Goal: Entertainment & Leisure: Consume media (video, audio)

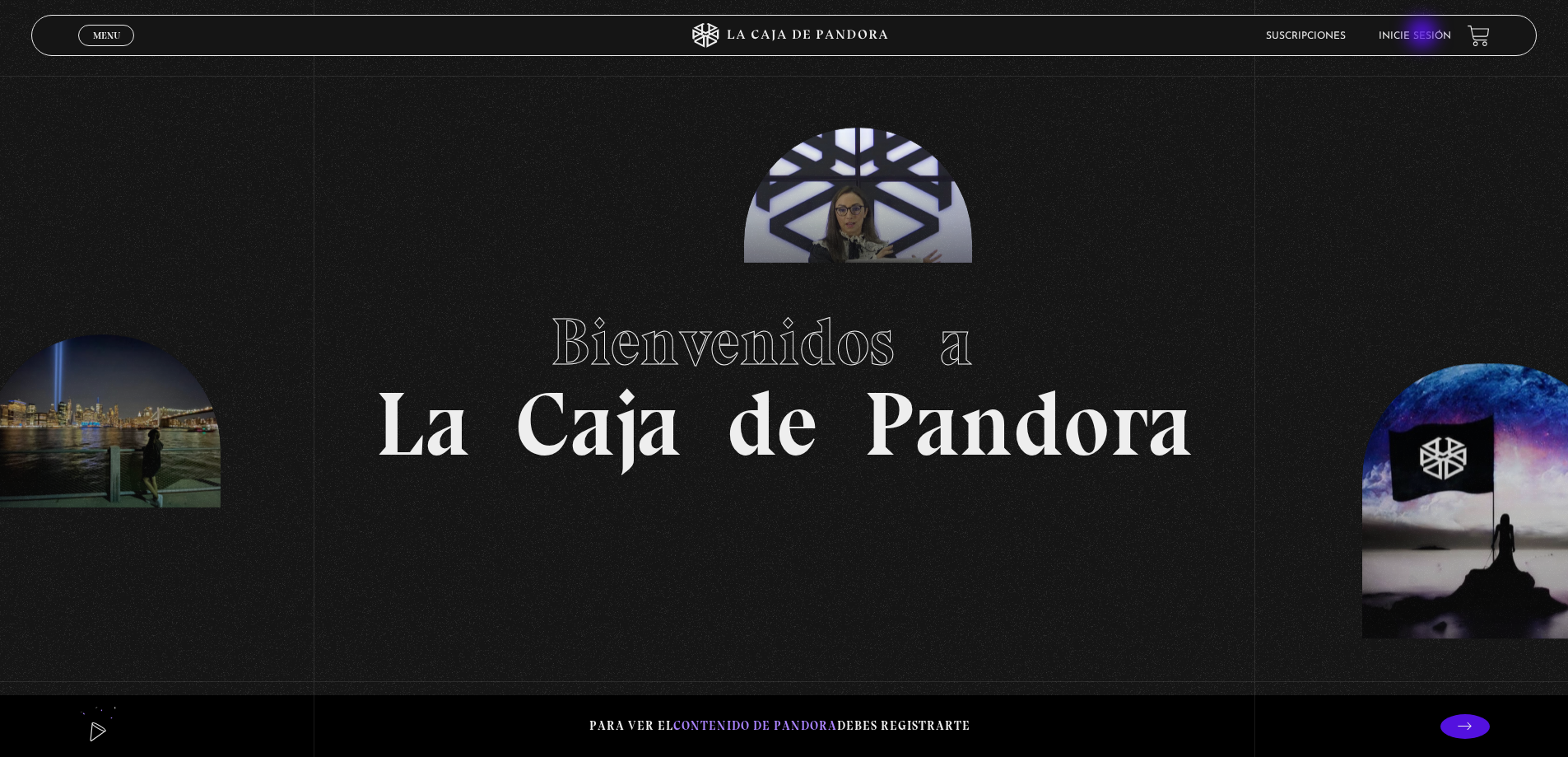
click at [1423, 35] on link "Inicie sesión" at bounding box center [1414, 36] width 73 height 10
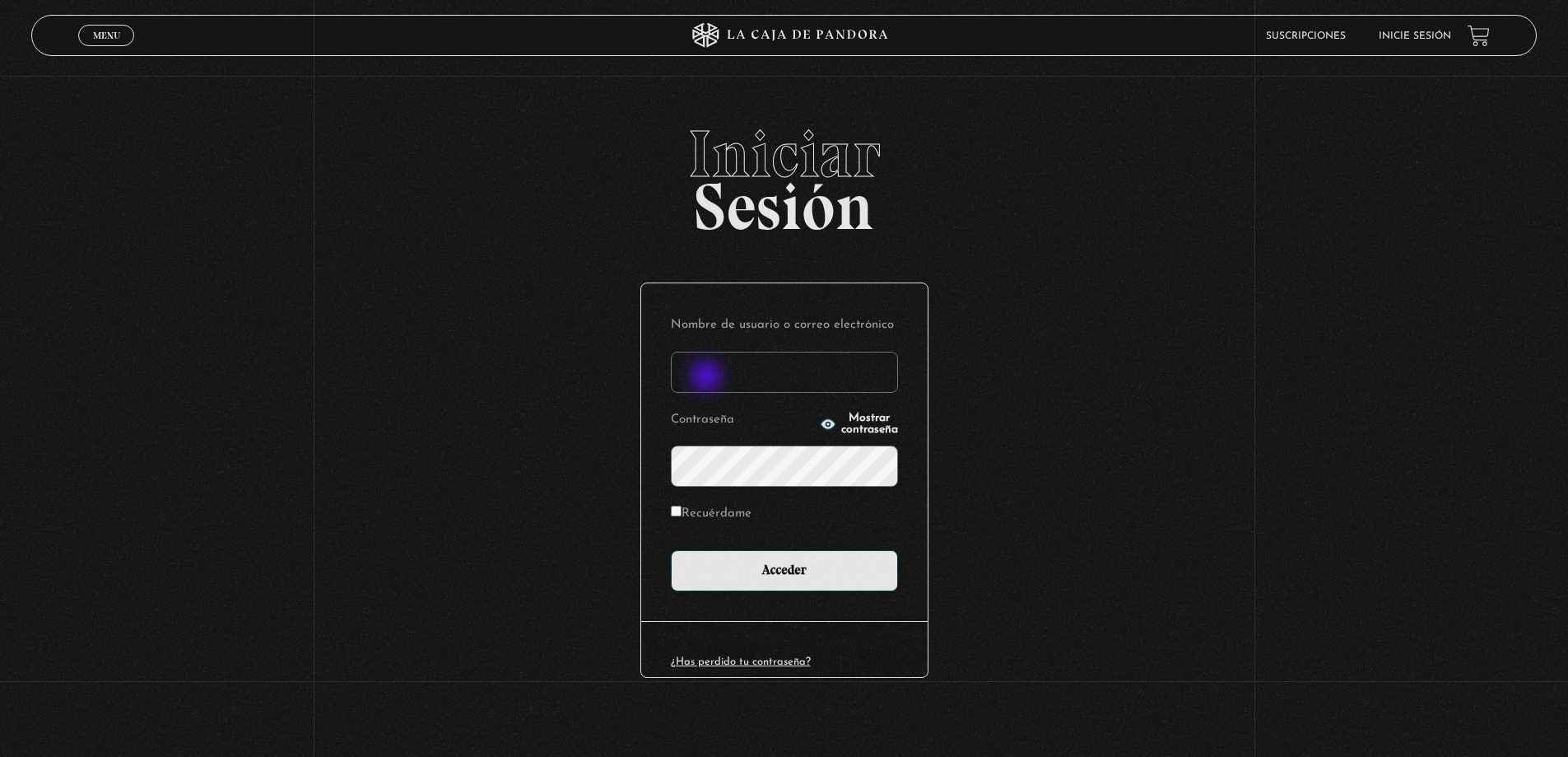
click at [708, 381] on input "Nombre de usuario o correo electrónico" at bounding box center [784, 372] width 227 height 41
type input "roxy.alexa.s.v@gmail.com"
click at [671, 550] on input "Acceder" at bounding box center [784, 570] width 227 height 41
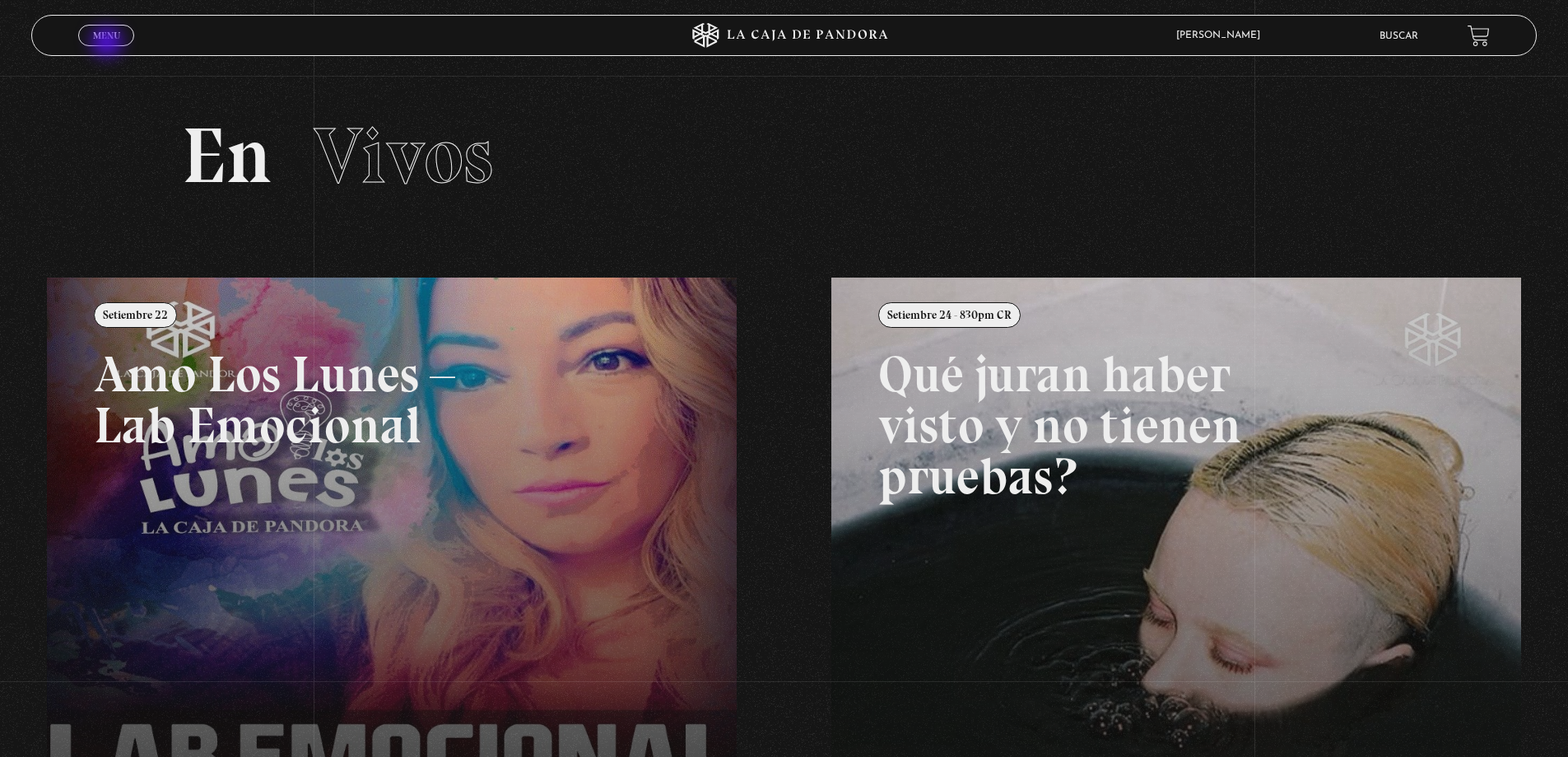
click at [109, 44] on span "Cerrar" at bounding box center [107, 50] width 39 height 12
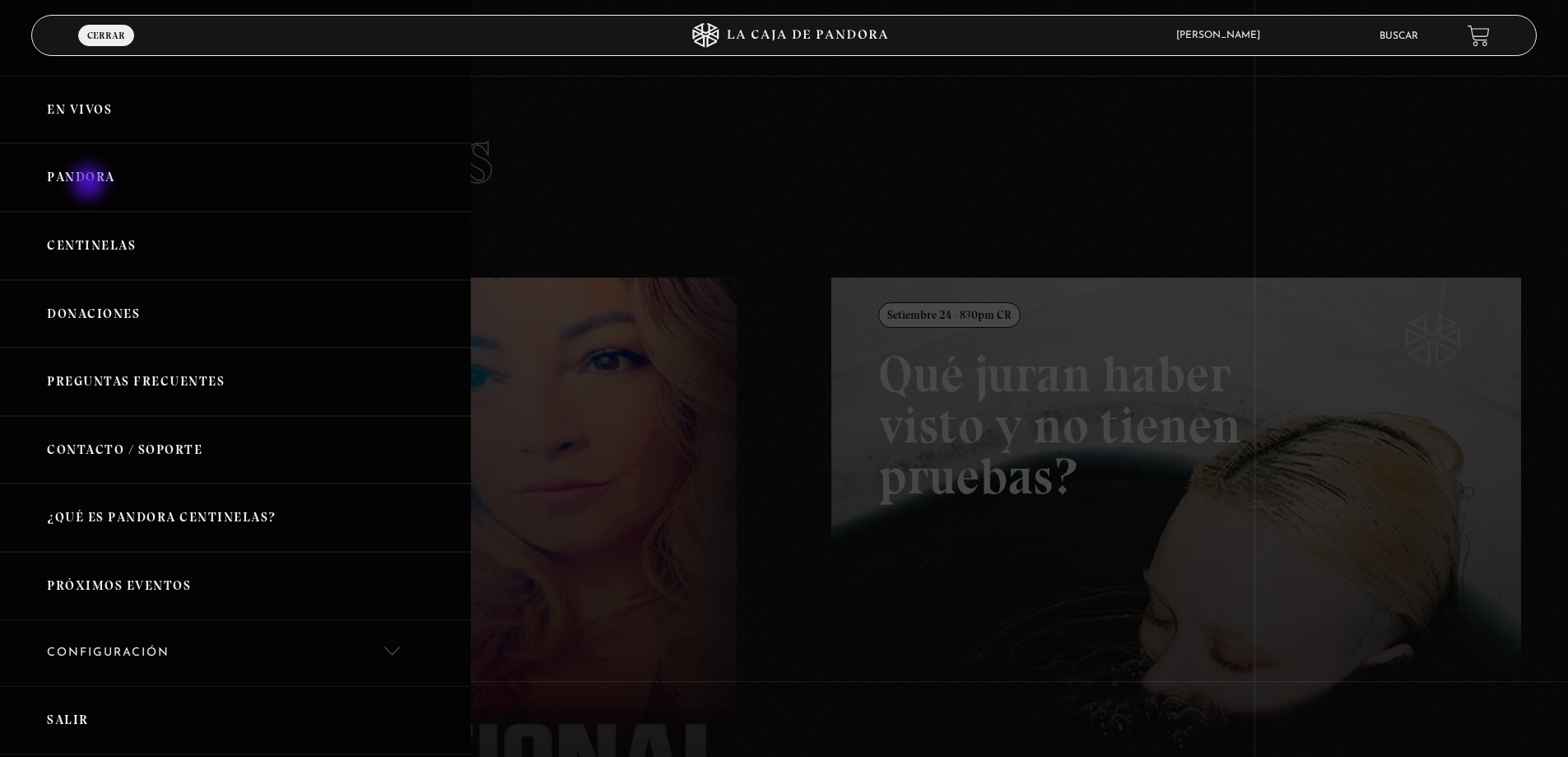
drag, startPoint x: 90, startPoint y: 183, endPoint x: 145, endPoint y: 159, distance: 60.0
click at [91, 183] on link "Pandora" at bounding box center [235, 178] width 470 height 68
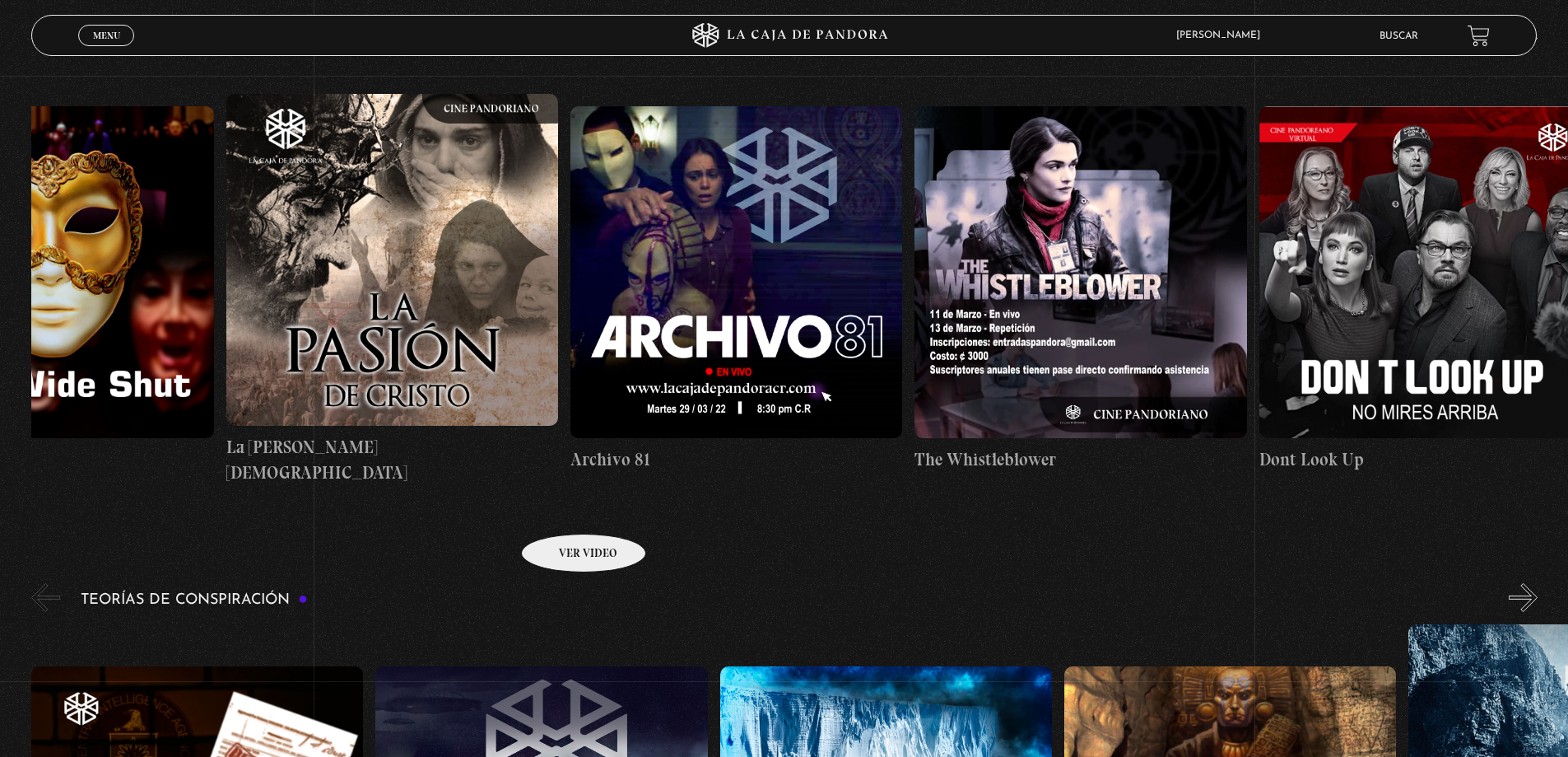
scroll to position [0, 4531]
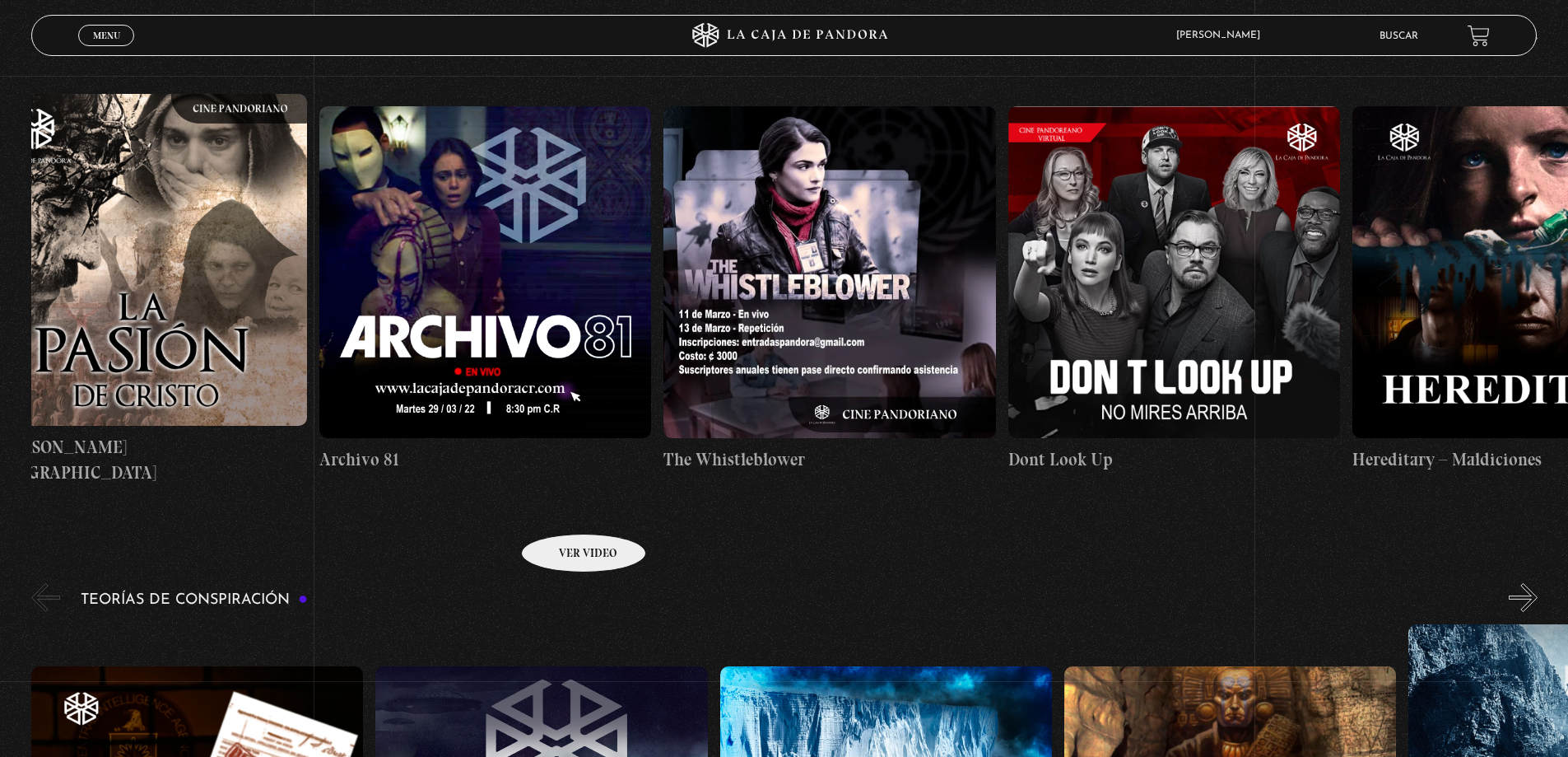
drag, startPoint x: 1430, startPoint y: 349, endPoint x: 512, endPoint y: 518, distance: 933.4
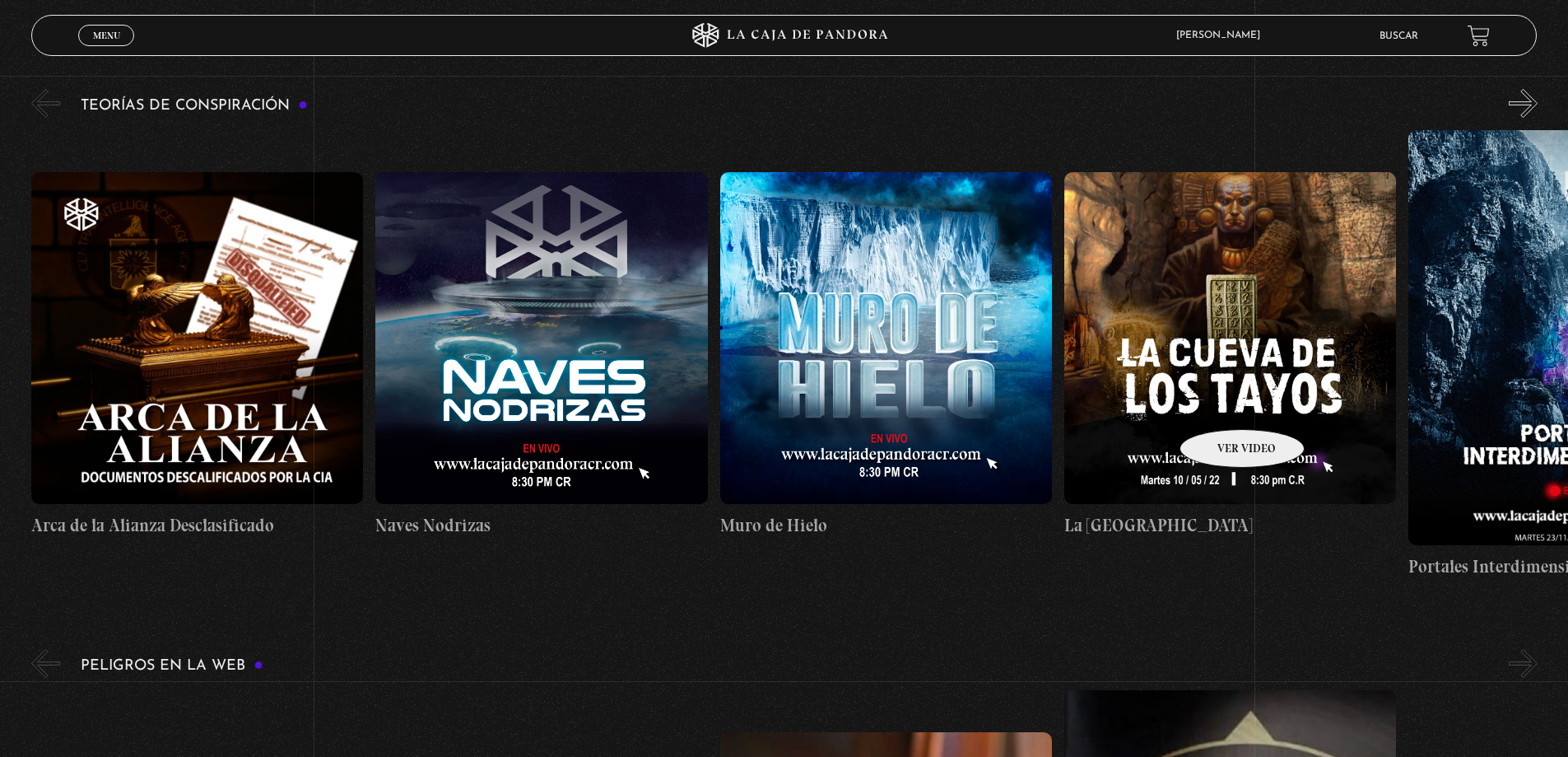
scroll to position [0, 861]
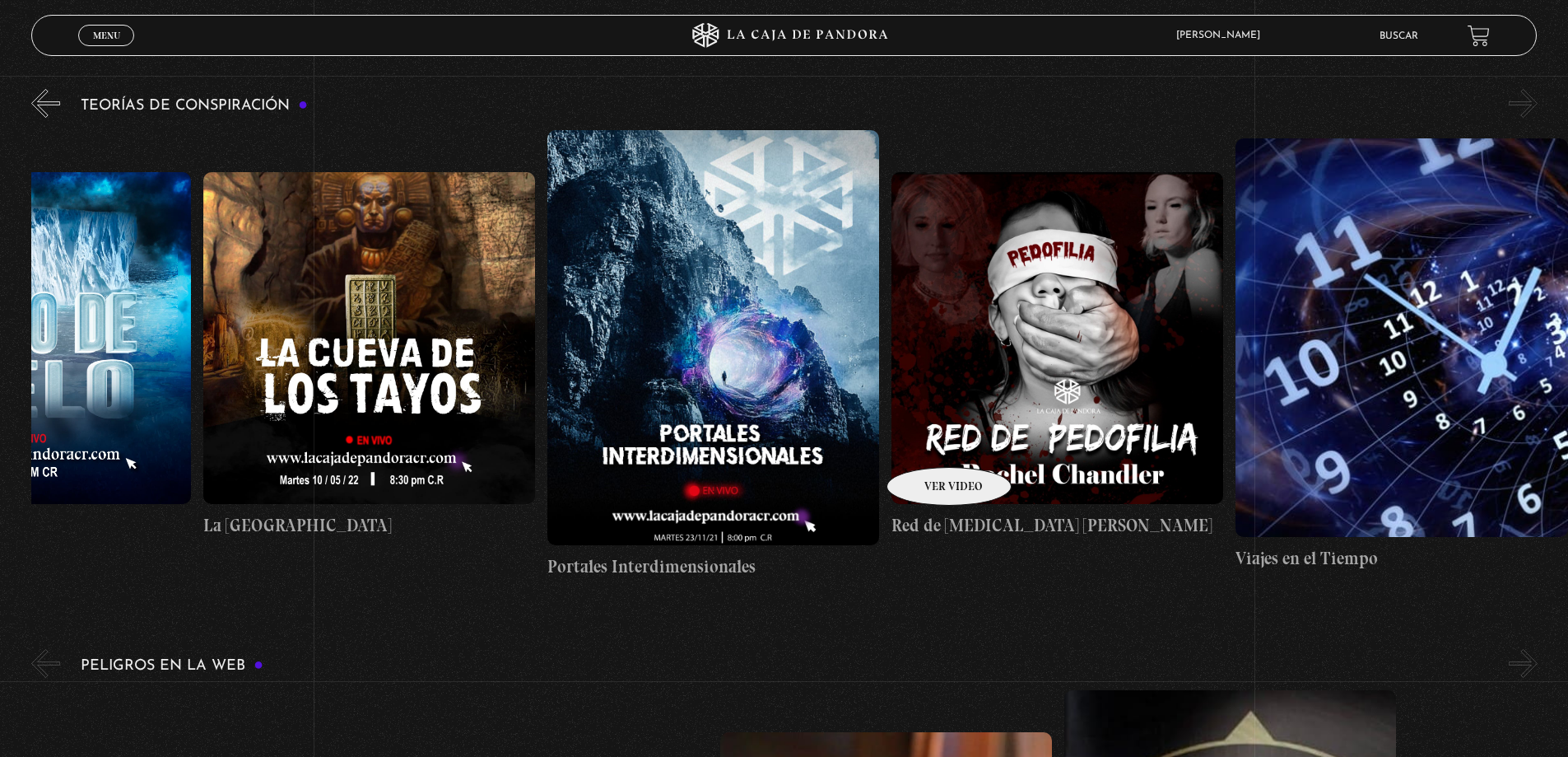
drag, startPoint x: 1276, startPoint y: 397, endPoint x: 394, endPoint y: 517, distance: 890.1
click at [399, 516] on link "La Cueva de los Tayos" at bounding box center [369, 355] width 331 height 449
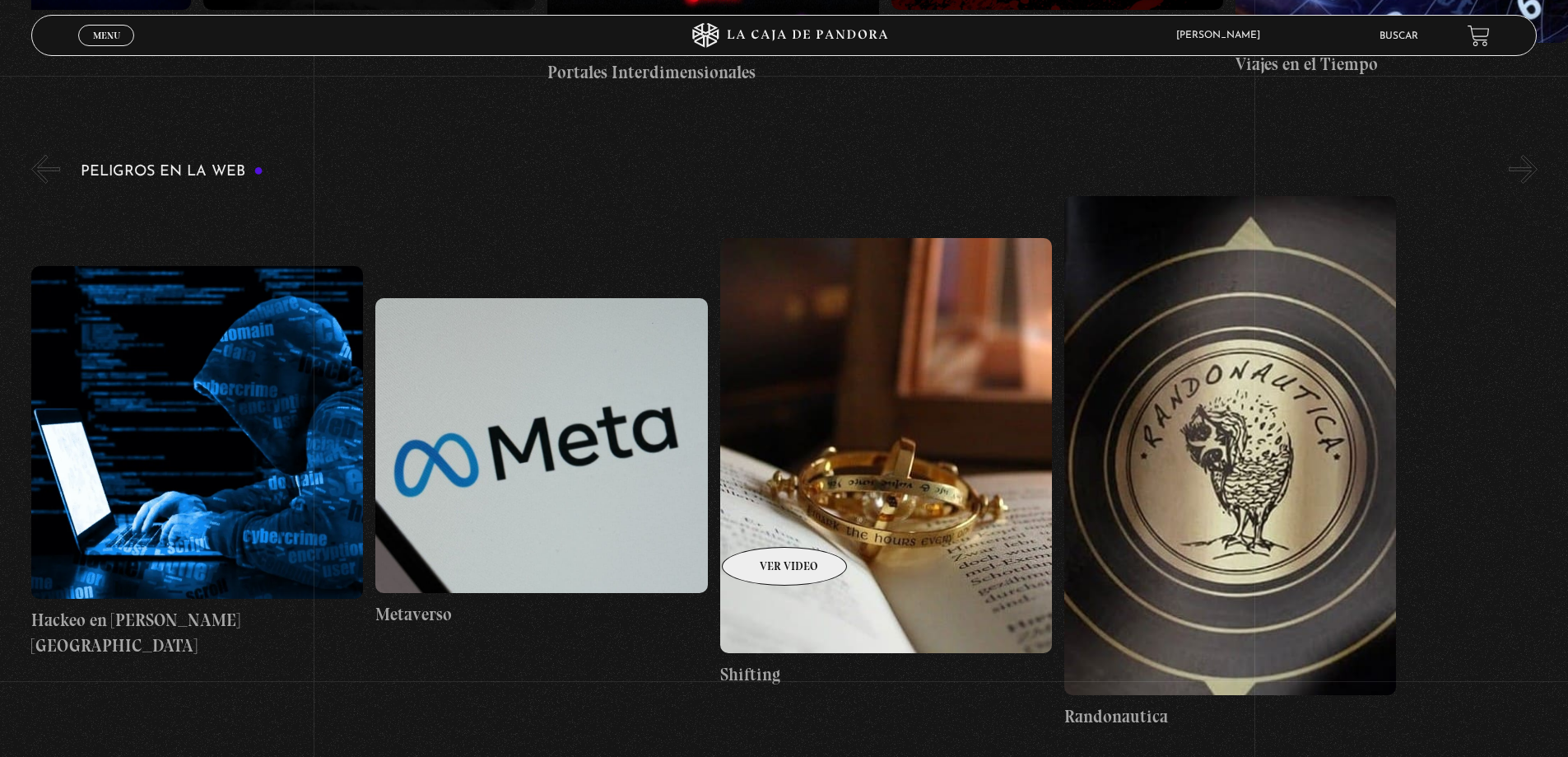
drag, startPoint x: 1035, startPoint y: 485, endPoint x: 385, endPoint y: 587, distance: 658.0
click at [404, 584] on div "Hackeo en Costa Rica Metaverso Shifting Randonautica" at bounding box center [720, 462] width 1377 height 532
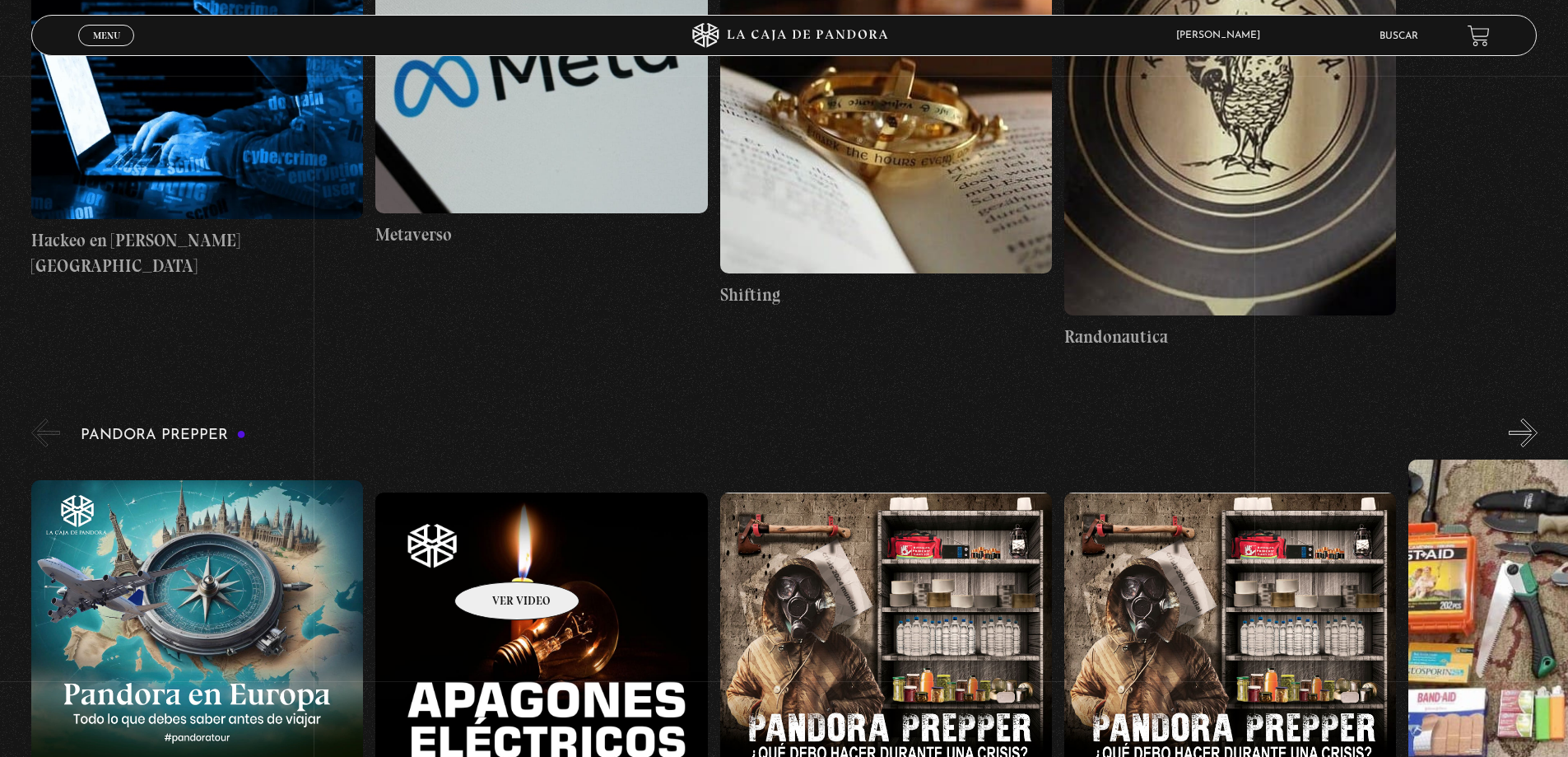
scroll to position [5187, 0]
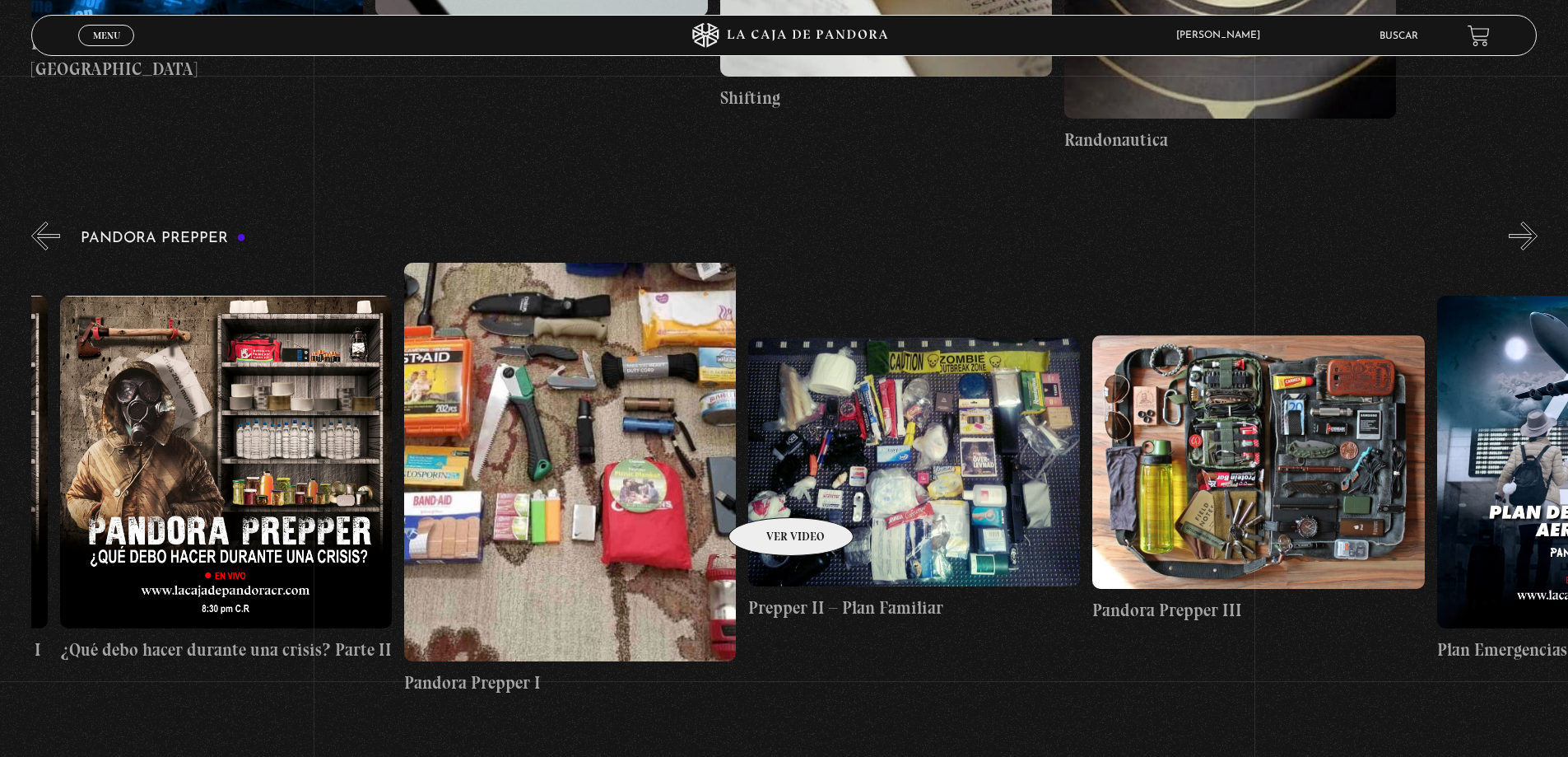
drag, startPoint x: 927, startPoint y: 485, endPoint x: 121, endPoint y: 562, distance: 809.7
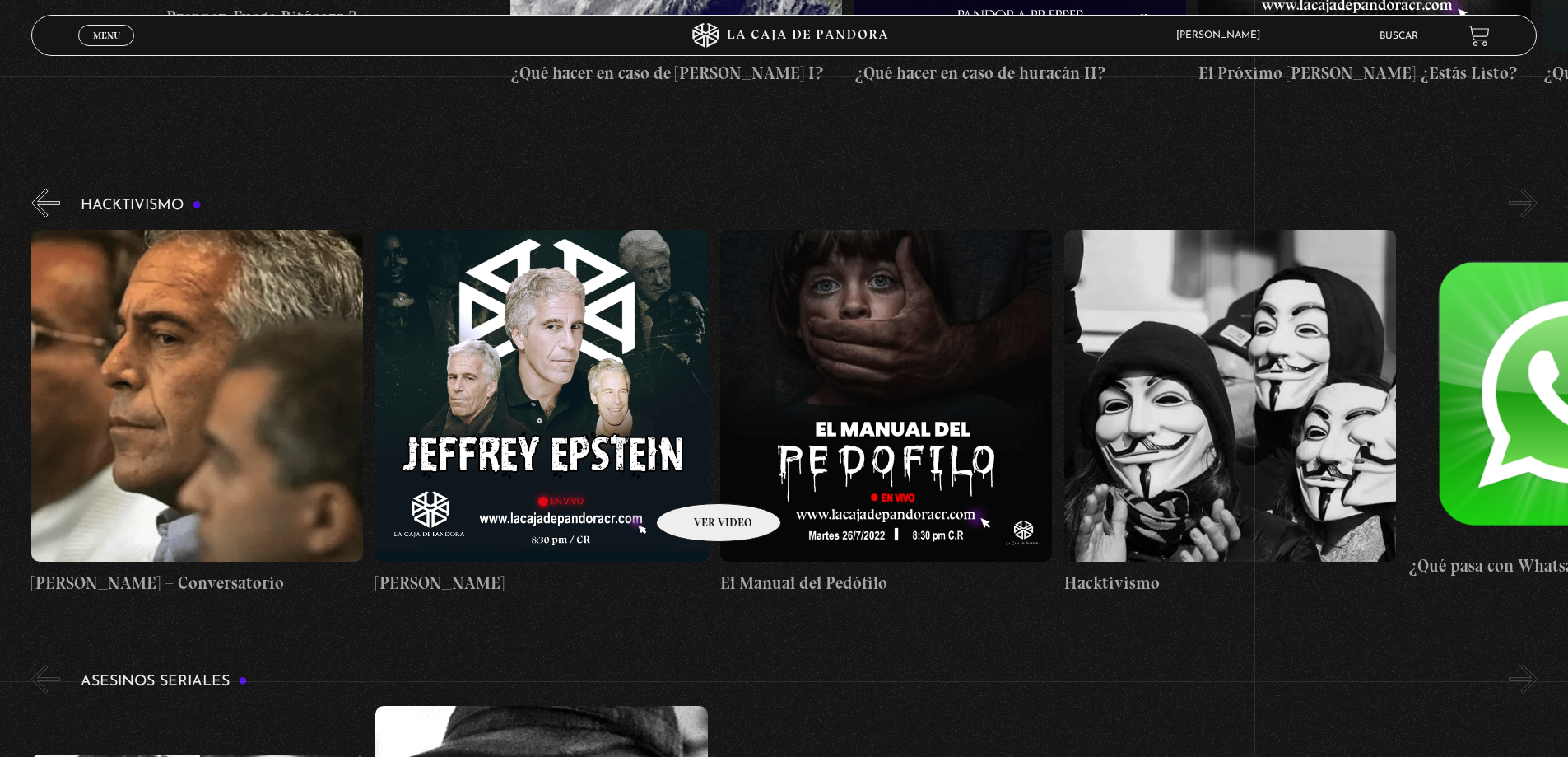
scroll to position [0, 172]
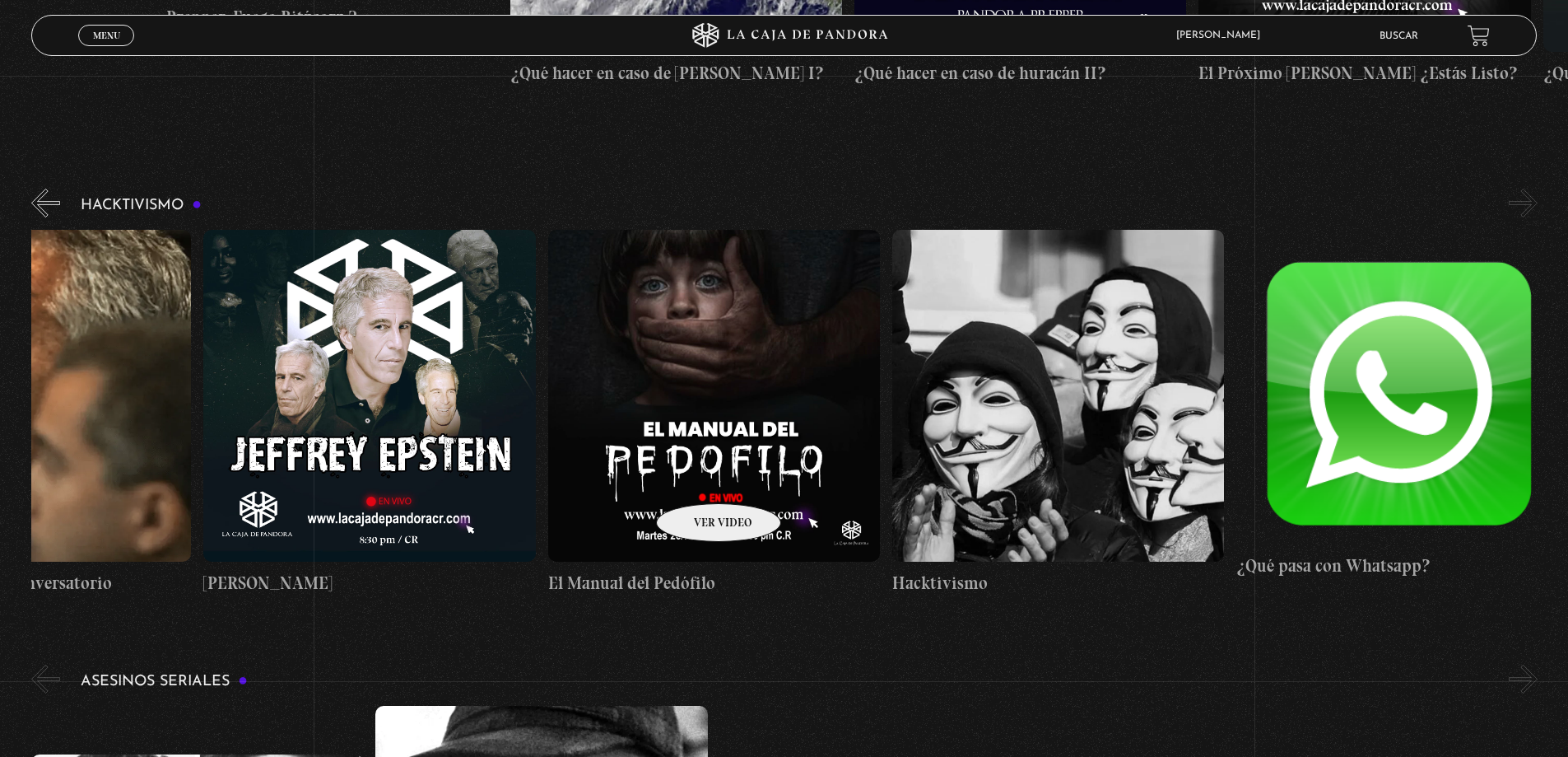
drag, startPoint x: 702, startPoint y: 479, endPoint x: 226, endPoint y: 493, distance: 476.2
click at [306, 488] on div "Jeffrey Epstein – Conversatorio Jeffrey Epstein El Manual del Pedófilo Hacktivi…" at bounding box center [719, 413] width 1721 height 367
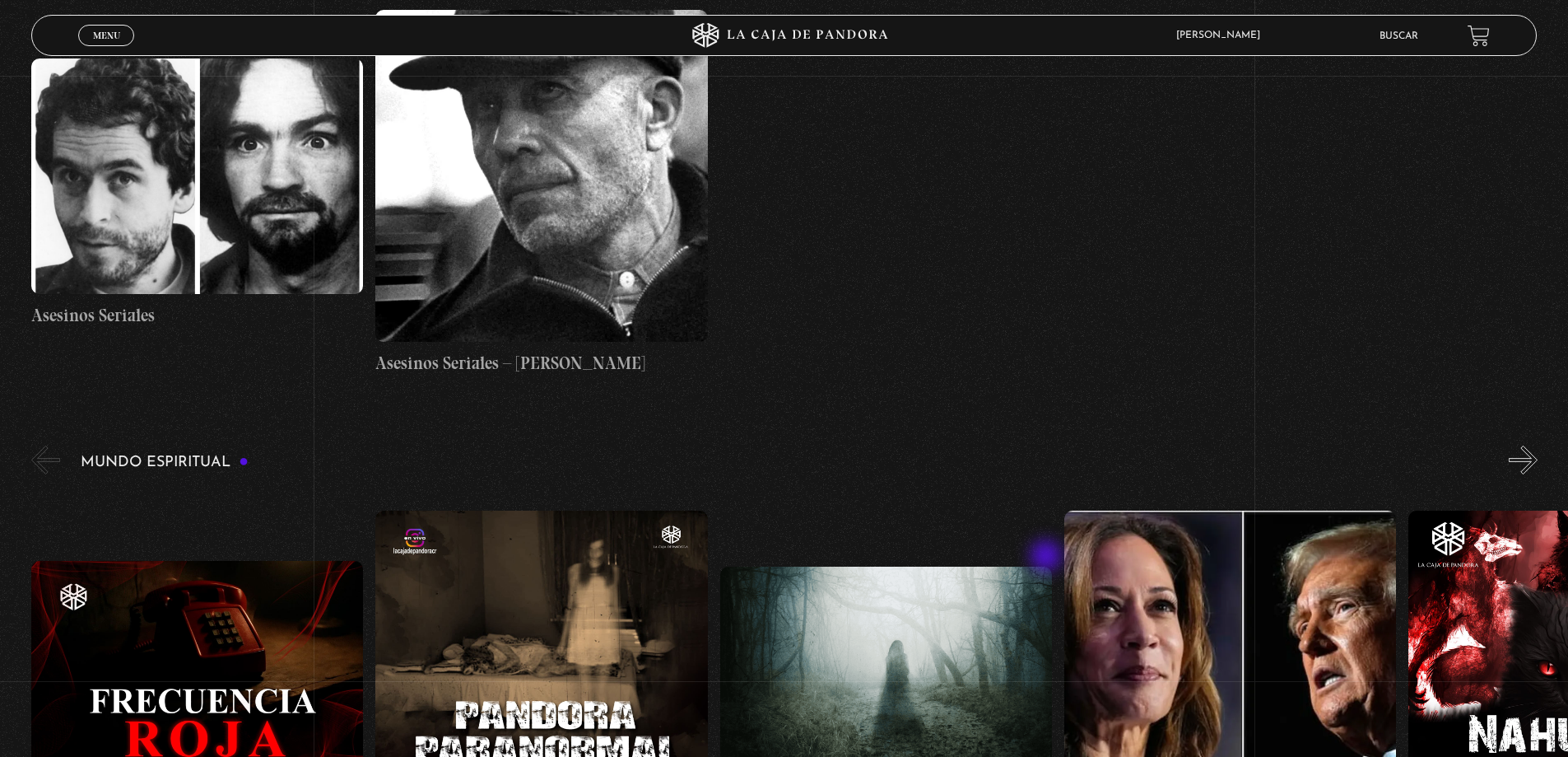
scroll to position [6586, 0]
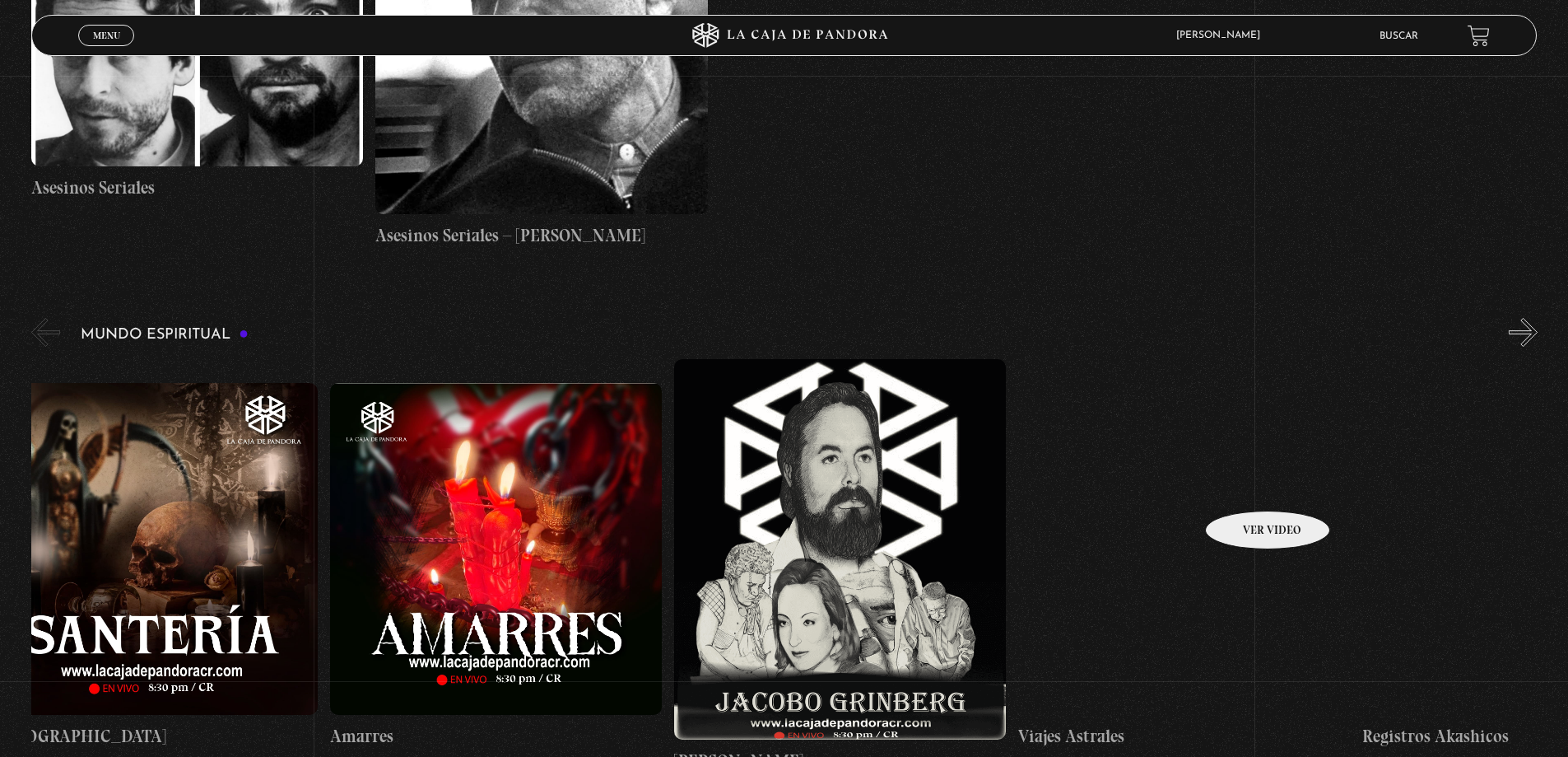
drag, startPoint x: 1246, startPoint y: 485, endPoint x: -64, endPoint y: 709, distance: 1329.0
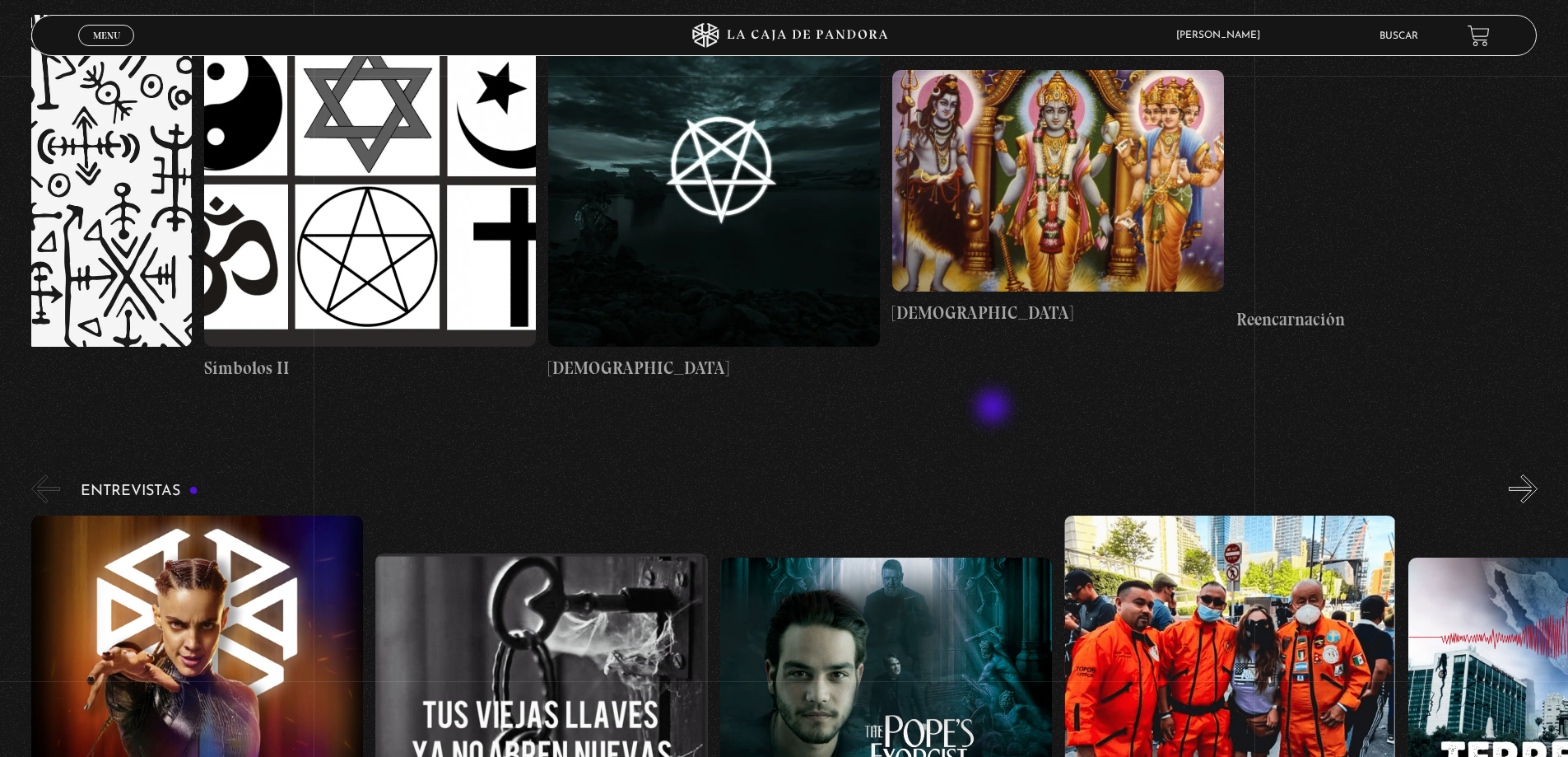
scroll to position [7080, 0]
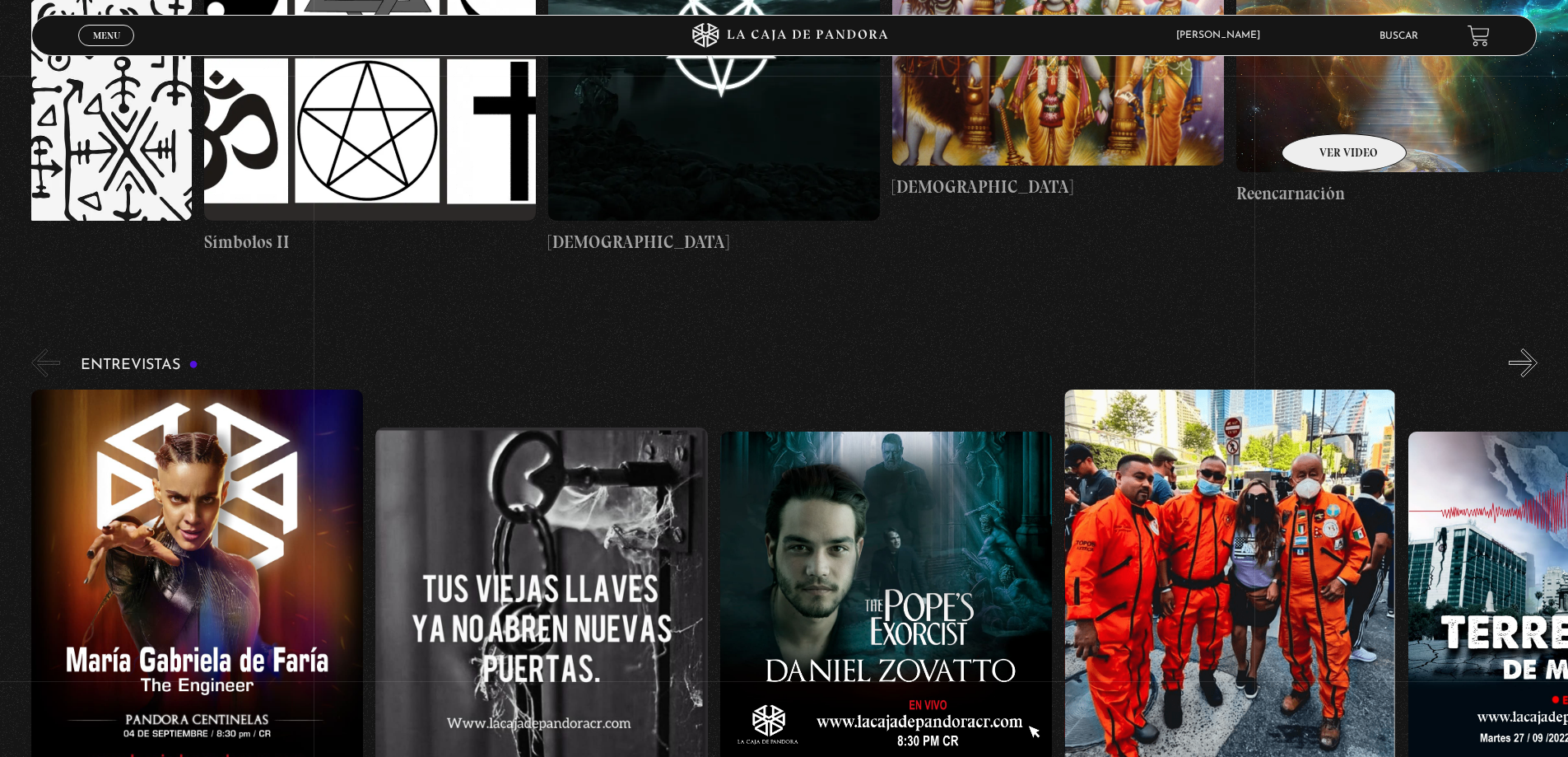
click at [1323, 109] on figure at bounding box center [1402, 54] width 331 height 235
click at [1428, 146] on figure at bounding box center [1402, 54] width 331 height 235
